Goal: Task Accomplishment & Management: Manage account settings

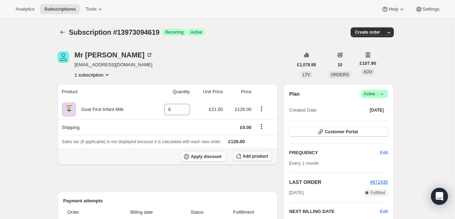
click at [260, 158] on span "Add product" at bounding box center [255, 156] width 25 height 6
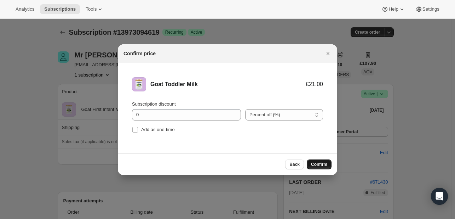
click at [317, 166] on span "Confirm" at bounding box center [319, 164] width 16 height 6
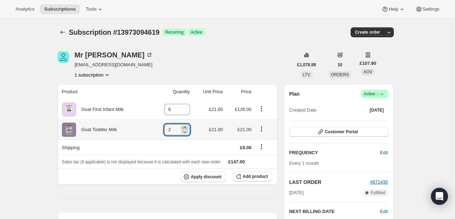
click at [186, 126] on icon at bounding box center [184, 127] width 3 height 2
type input "3"
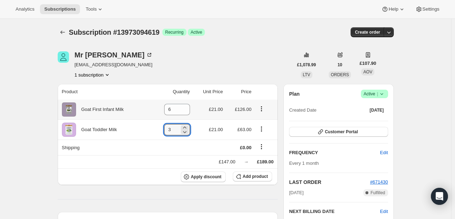
click at [265, 108] on icon "Product actions" at bounding box center [261, 108] width 7 height 7
click at [262, 108] on icon "Product actions" at bounding box center [261, 108] width 1 height 1
click at [262, 111] on icon "Product actions" at bounding box center [261, 108] width 7 height 7
click at [137, 118] on th "Goat First Infant Milk" at bounding box center [104, 109] width 93 height 20
click at [262, 109] on icon "Product actions" at bounding box center [261, 108] width 7 height 7
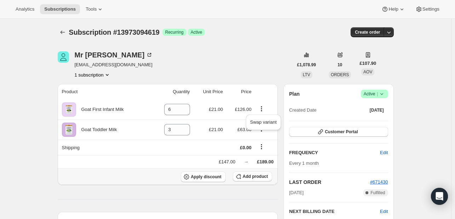
click at [137, 168] on th "Apply discount Add product" at bounding box center [168, 176] width 220 height 17
click at [264, 149] on icon "Shipping actions" at bounding box center [261, 146] width 7 height 7
click at [171, 165] on th "£147.00 → £189.00" at bounding box center [168, 161] width 220 height 13
click at [261, 110] on icon "Product actions" at bounding box center [261, 108] width 7 height 7
click at [263, 132] on div "Swap variant" at bounding box center [263, 124] width 41 height 23
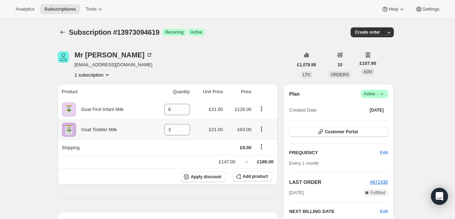
click at [263, 132] on icon "Product actions" at bounding box center [261, 128] width 7 height 7
click at [164, 162] on div "£147.00 → £189.00" at bounding box center [168, 161] width 212 height 7
click at [265, 109] on icon "Product actions" at bounding box center [261, 108] width 7 height 7
click at [186, 159] on div "£147.00 → £189.00" at bounding box center [168, 161] width 212 height 7
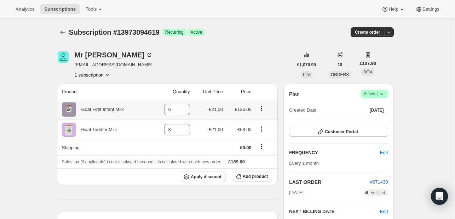
click at [260, 110] on icon "Product actions" at bounding box center [261, 108] width 7 height 7
click at [262, 110] on icon "Product actions" at bounding box center [261, 108] width 7 height 7
click at [202, 147] on td at bounding box center [208, 147] width 33 height 16
click at [265, 131] on icon "Product actions" at bounding box center [261, 128] width 7 height 7
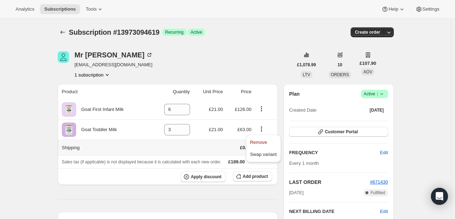
click at [188, 147] on td at bounding box center [171, 147] width 41 height 16
click at [261, 107] on icon "Product actions" at bounding box center [261, 108] width 7 height 7
click at [252, 37] on div "Subscription #13973094619. This page is ready Subscription #13973094619 Success…" at bounding box center [226, 32] width 336 height 27
